Goal: Task Accomplishment & Management: Manage account settings

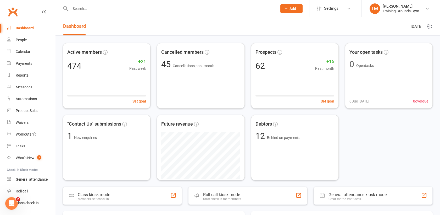
click at [20, 26] on div "Dashboard" at bounding box center [25, 28] width 18 height 4
click at [91, 7] on input "text" at bounding box center [171, 8] width 205 height 7
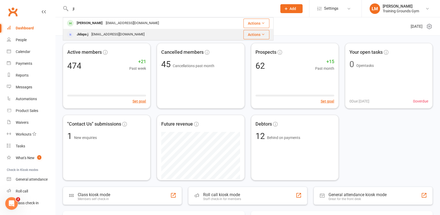
type input "ji"
click at [96, 38] on div "Jidapa j [EMAIL_ADDRESS][DOMAIN_NAME]" at bounding box center [143, 34] width 161 height 11
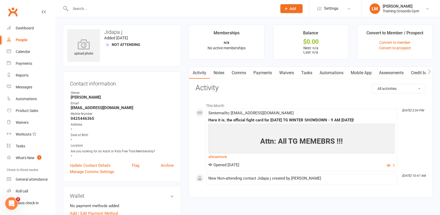
click at [82, 8] on input "text" at bounding box center [171, 8] width 205 height 7
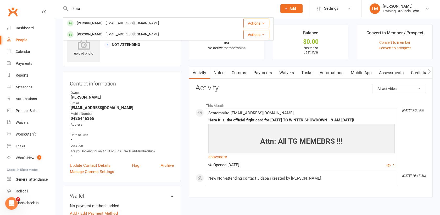
type input "kota"
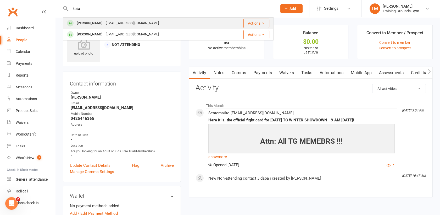
click at [126, 24] on div "[EMAIL_ADDRESS][DOMAIN_NAME]" at bounding box center [132, 23] width 56 height 8
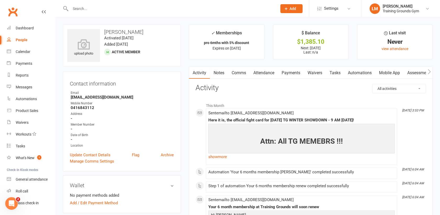
click at [290, 74] on link "Payments" at bounding box center [291, 73] width 26 height 12
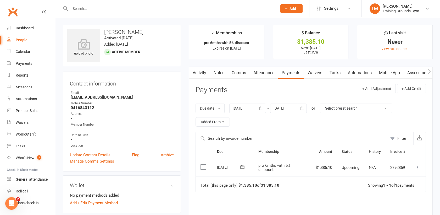
click at [416, 168] on icon at bounding box center [417, 167] width 5 height 5
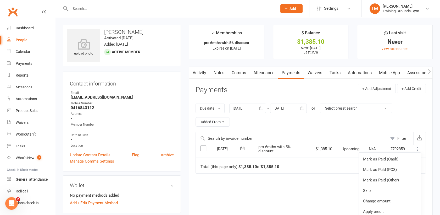
scroll to position [19, 0]
click at [276, 200] on div "Due Contact Membership Amount Status History Invoice # Select this 02 Oct 2025 …" at bounding box center [311, 201] width 230 height 115
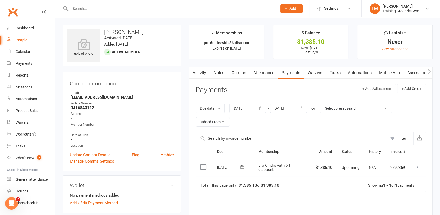
scroll to position [0, 0]
click at [416, 165] on icon at bounding box center [417, 167] width 5 height 5
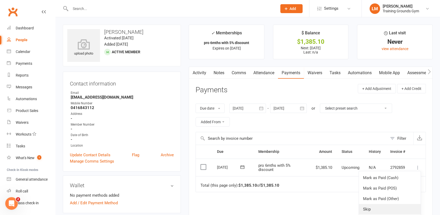
click at [380, 208] on link "Skip" at bounding box center [390, 209] width 62 height 10
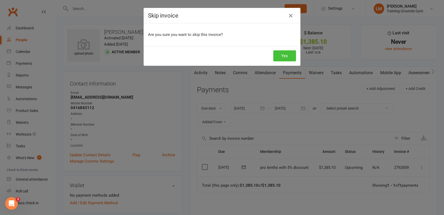
click at [279, 54] on button "Yes" at bounding box center [285, 55] width 23 height 11
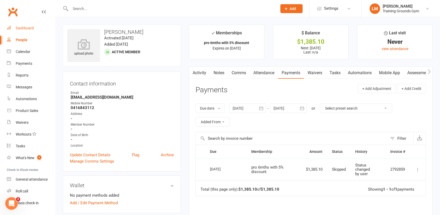
click at [26, 26] on div "Dashboard" at bounding box center [25, 28] width 18 height 4
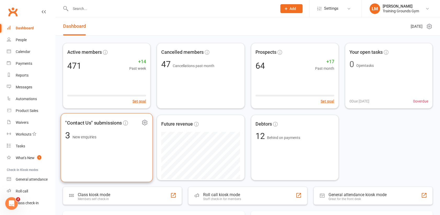
click at [117, 139] on span "3 New enquiries" at bounding box center [106, 135] width 83 height 9
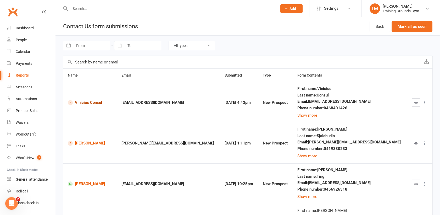
click at [83, 101] on link "Vinicius Consul" at bounding box center [90, 102] width 44 height 5
click at [100, 142] on link "Jason Sjaichudin" at bounding box center [90, 143] width 44 height 5
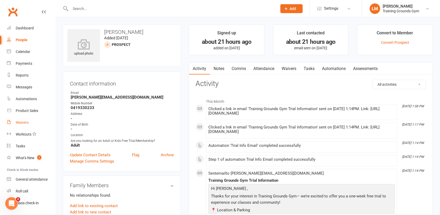
click at [27, 124] on div "Waivers" at bounding box center [22, 122] width 13 height 4
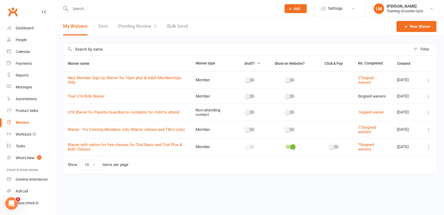
click at [134, 27] on link "Pending Review 0" at bounding box center [137, 26] width 38 height 18
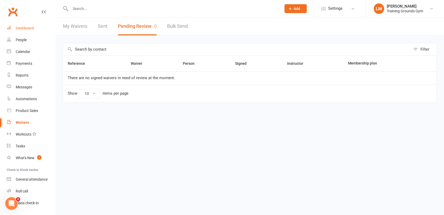
click at [19, 28] on div "Dashboard" at bounding box center [25, 28] width 18 height 4
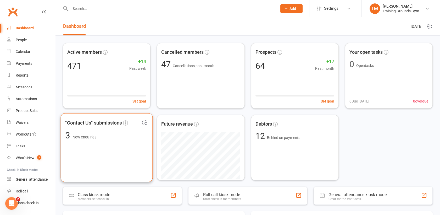
click at [98, 137] on span "3 New enquiries" at bounding box center [106, 135] width 83 height 9
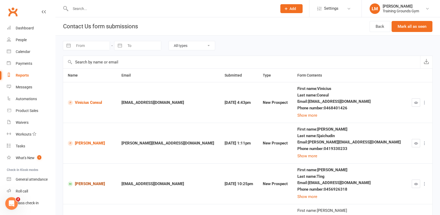
click at [97, 184] on link "Stephanie Ting" at bounding box center [90, 183] width 44 height 5
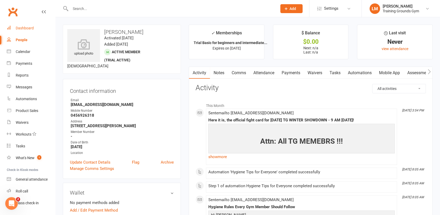
click at [25, 30] on div "Dashboard" at bounding box center [25, 28] width 18 height 4
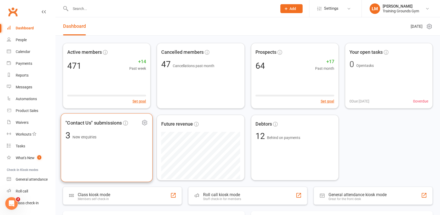
click at [112, 153] on div ""Contact Us" submissions 3 New enquiries" at bounding box center [107, 147] width 92 height 69
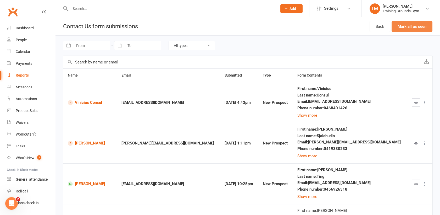
click at [408, 28] on button "Mark all as seen" at bounding box center [412, 26] width 41 height 11
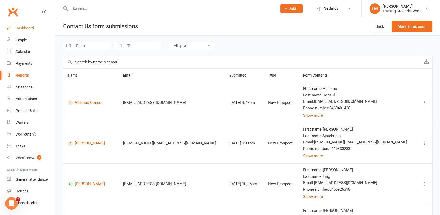
click at [22, 30] on div "Dashboard" at bounding box center [25, 28] width 18 height 4
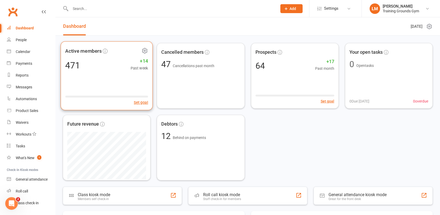
click at [122, 90] on div "Active members 471 +14 Past week Set goal" at bounding box center [107, 75] width 92 height 69
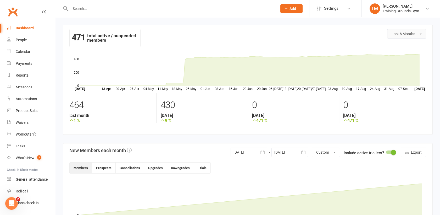
click at [410, 29] on button "Last 6 Months" at bounding box center [406, 33] width 39 height 9
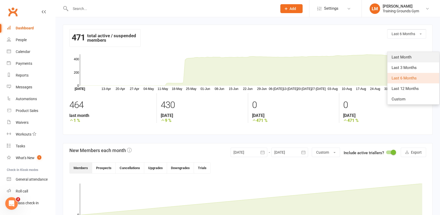
click at [405, 60] on link "Last Month" at bounding box center [413, 57] width 52 height 10
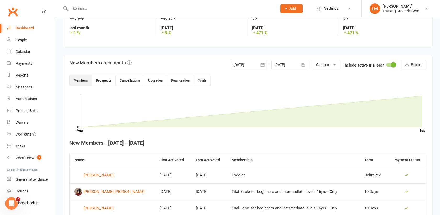
scroll to position [88, 0]
click at [25, 25] on link "Dashboard" at bounding box center [31, 28] width 48 height 12
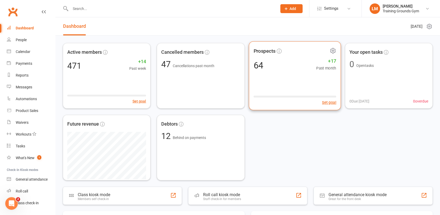
click at [276, 73] on div "Prospects 64 +17 Past month Set goal" at bounding box center [295, 75] width 92 height 69
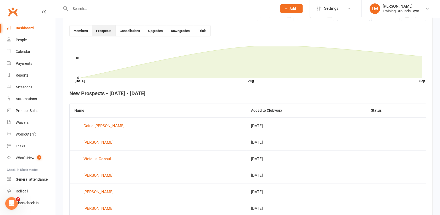
scroll to position [143, 0]
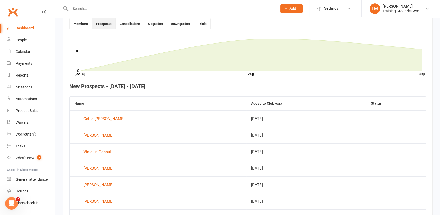
click at [23, 27] on div "Dashboard" at bounding box center [25, 28] width 18 height 4
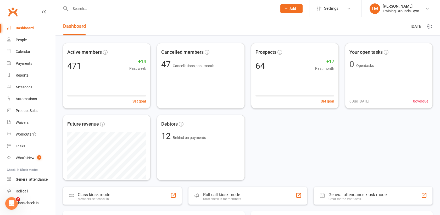
click at [369, 11] on li "LM Leslie Moore Training Grounds Gym My profile My subscription Support & train…" at bounding box center [400, 8] width 79 height 17
